Goal: Navigation & Orientation: Understand site structure

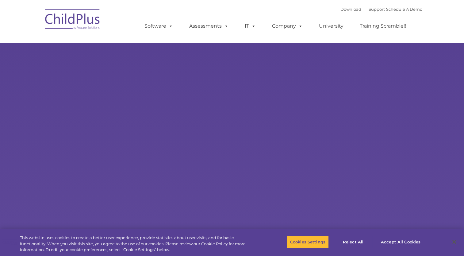
select select "MEDIUM"
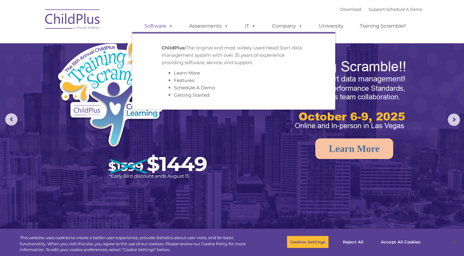
click at [172, 24] on span at bounding box center [169, 26] width 7 height 6
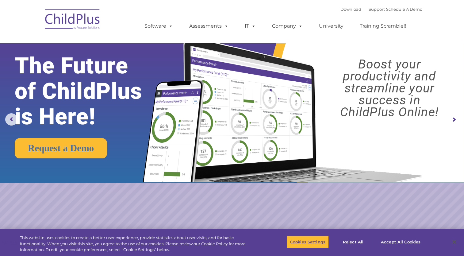
click at [71, 14] on img at bounding box center [72, 20] width 61 height 31
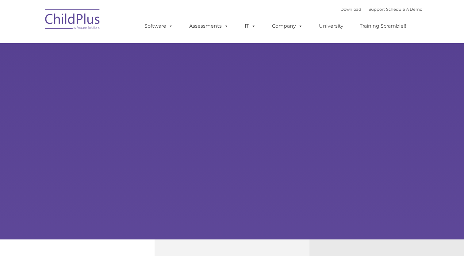
type input ""
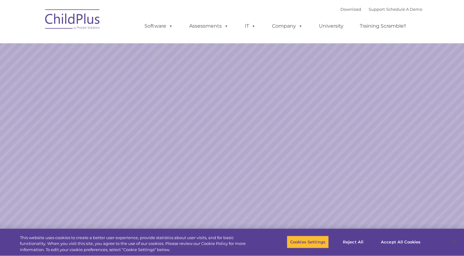
select select "MEDIUM"
